Goal: Transaction & Acquisition: Obtain resource

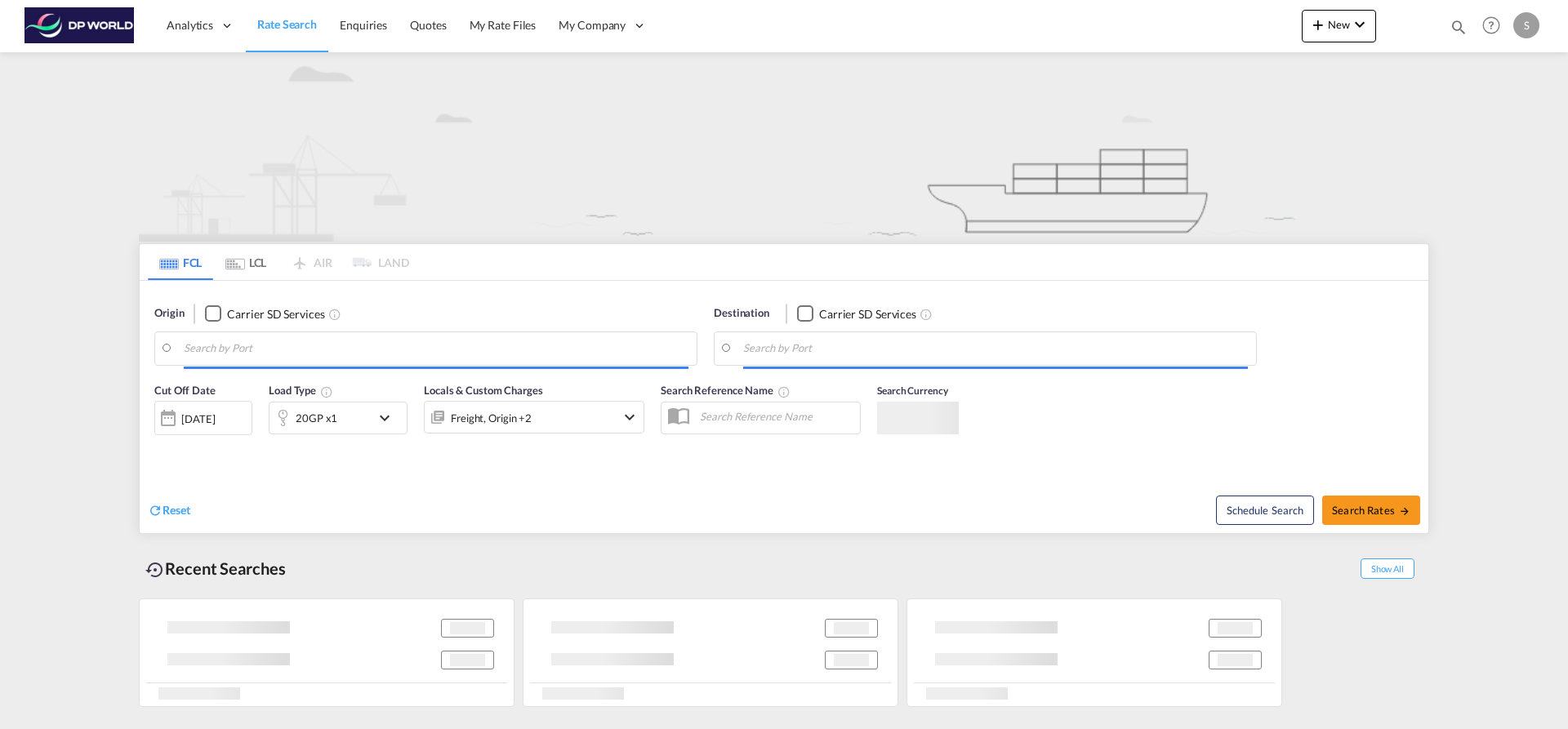
type input "Mundra, INMUN"
type input "[GEOGRAPHIC_DATA], [GEOGRAPHIC_DATA], [GEOGRAPHIC_DATA]"
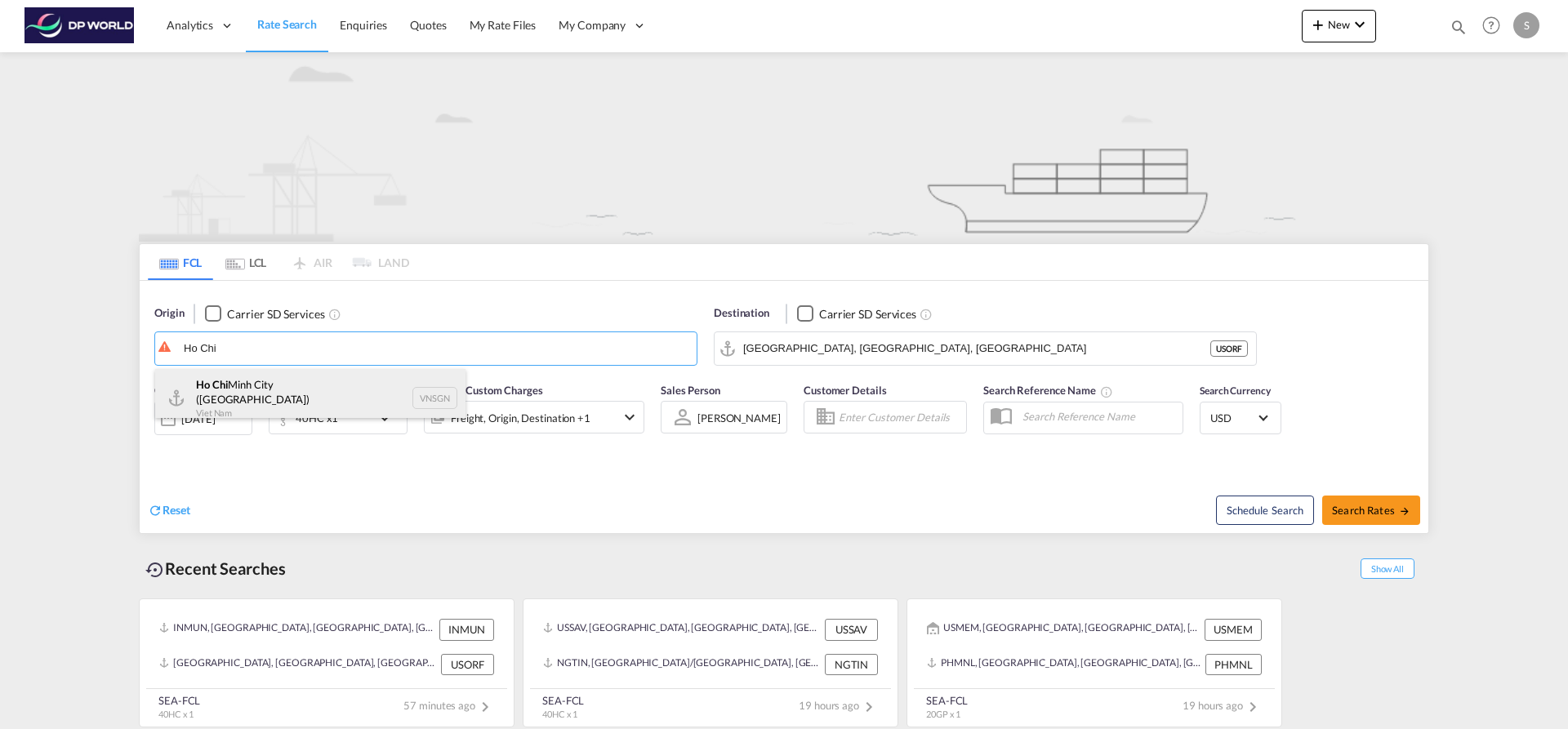
click at [253, 382] on div "Ho Chi Minh City ([GEOGRAPHIC_DATA]) Viet Nam VNSGN" at bounding box center [311, 399] width 311 height 59
type input "Ho Chi Minh City ([GEOGRAPHIC_DATA]), VNSGN"
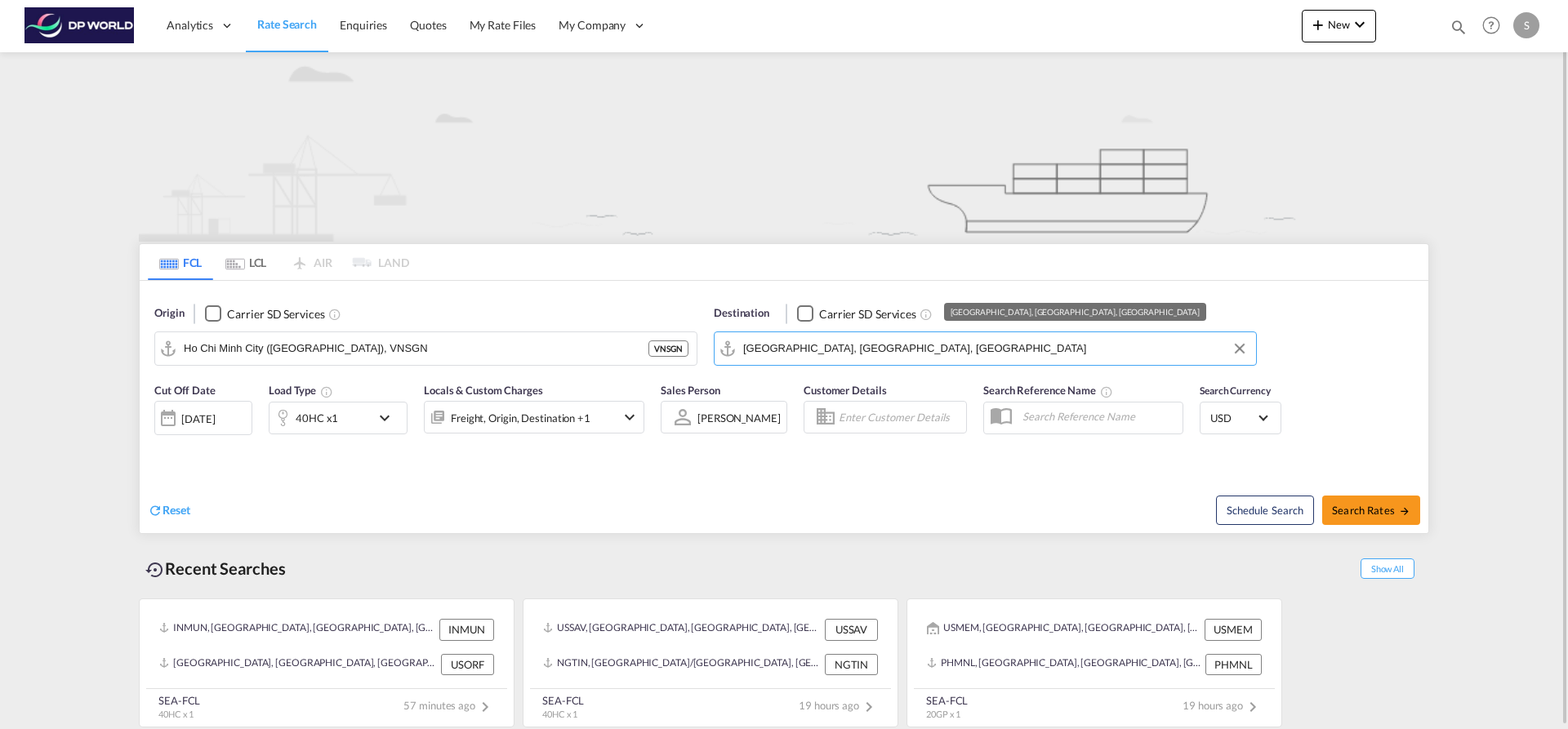
click at [847, 354] on input "[GEOGRAPHIC_DATA], [GEOGRAPHIC_DATA], [GEOGRAPHIC_DATA]" at bounding box center [995, 349] width 504 height 25
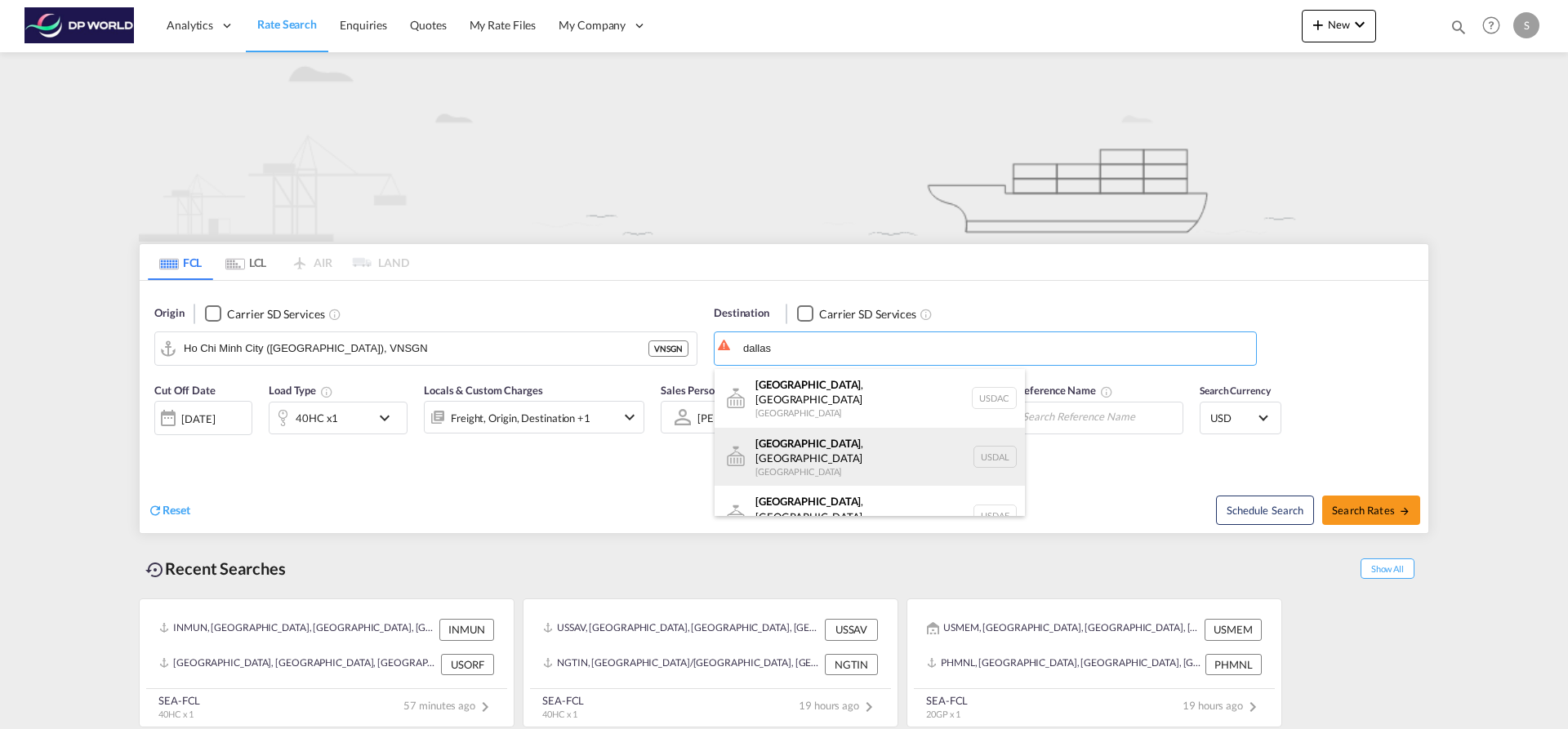
click at [851, 433] on div "[GEOGRAPHIC_DATA] , [GEOGRAPHIC_DATA] [GEOGRAPHIC_DATA] USDAL" at bounding box center [870, 457] width 311 height 59
type input "[GEOGRAPHIC_DATA], [GEOGRAPHIC_DATA], USDAL"
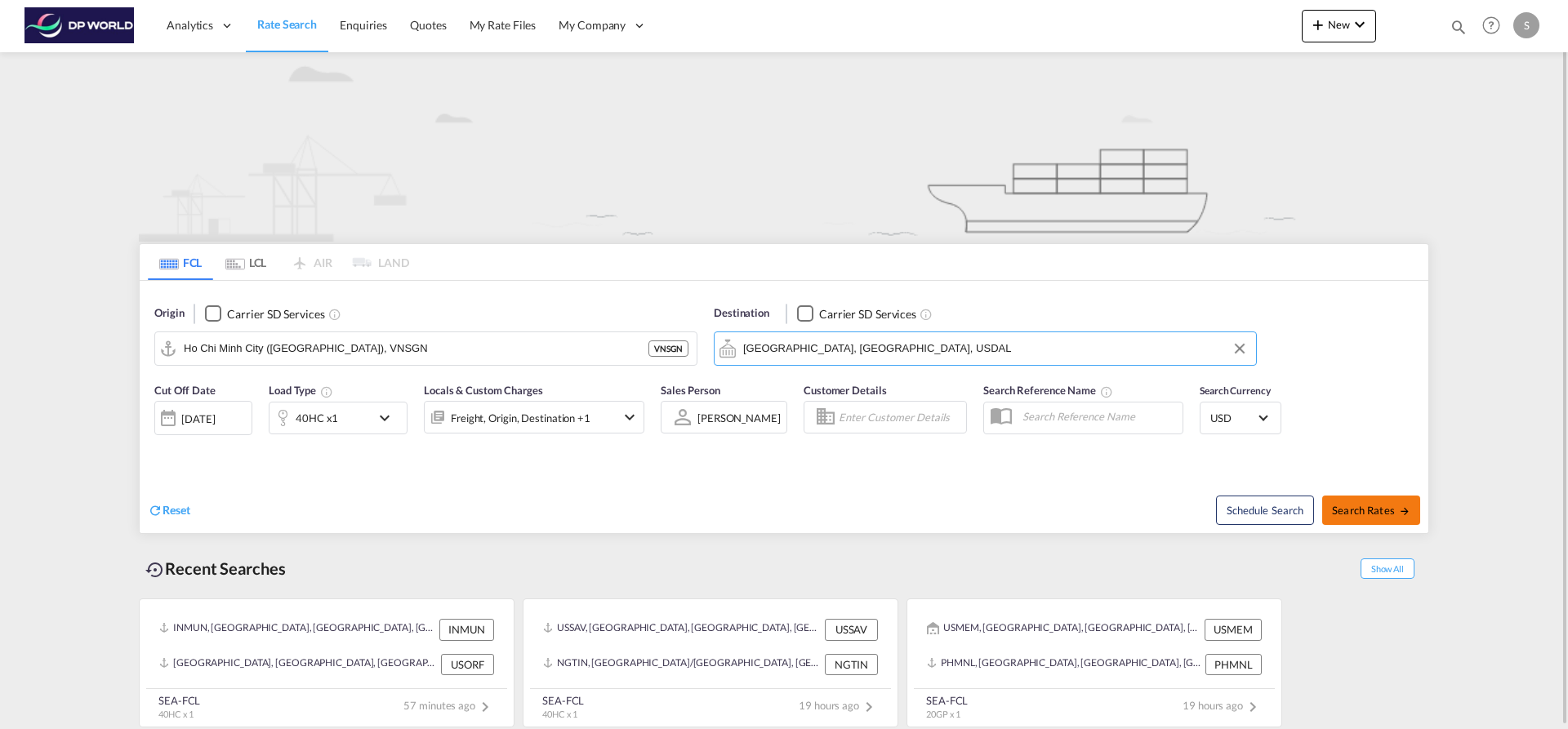
click at [1364, 509] on span "Search Rates" at bounding box center [1371, 510] width 78 height 13
type input "VNSGN to USDAL / [DATE]"
